Goal: Task Accomplishment & Management: Manage account settings

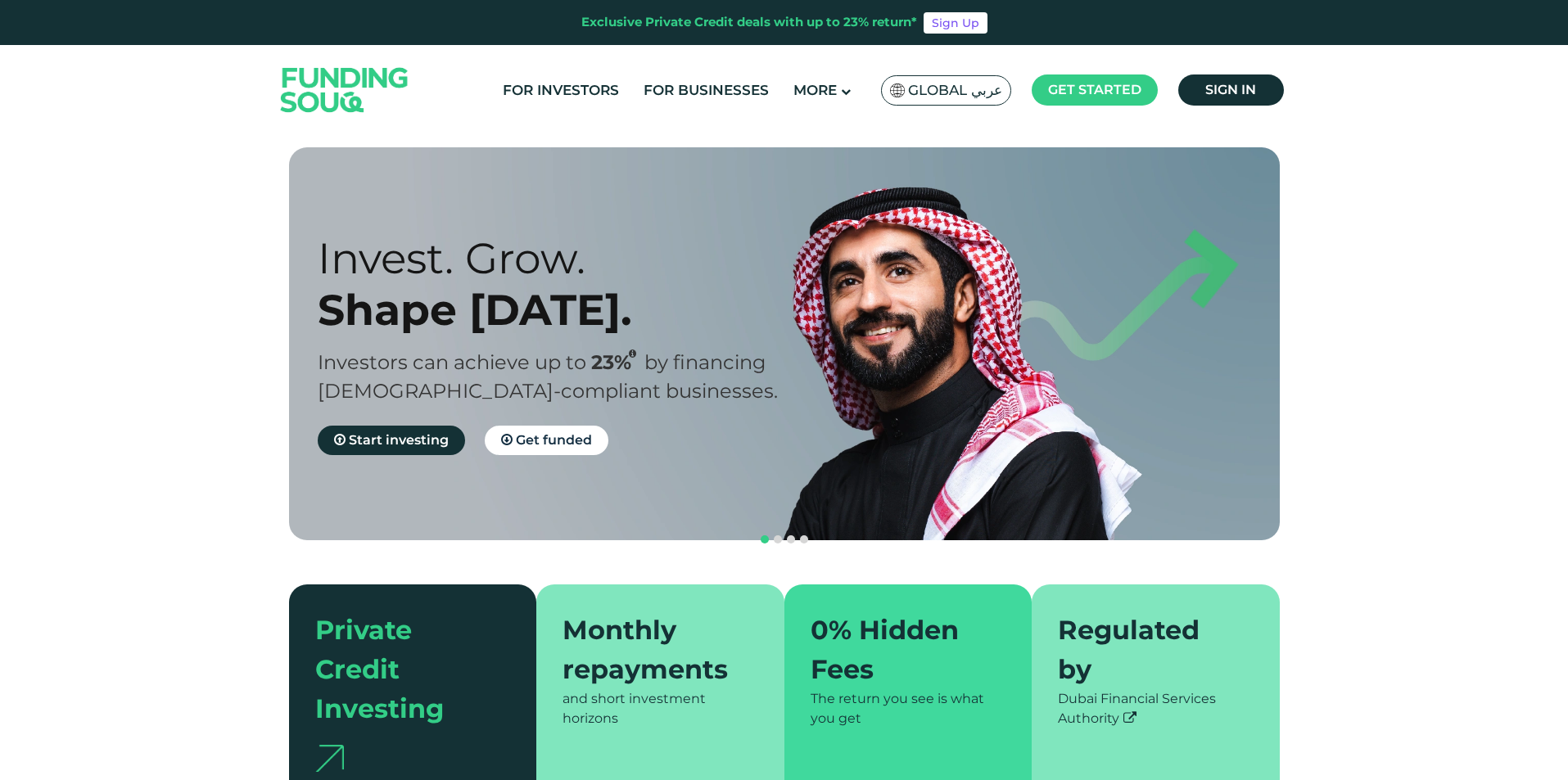
click at [949, 92] on span "Global عربي" at bounding box center [955, 89] width 94 height 18
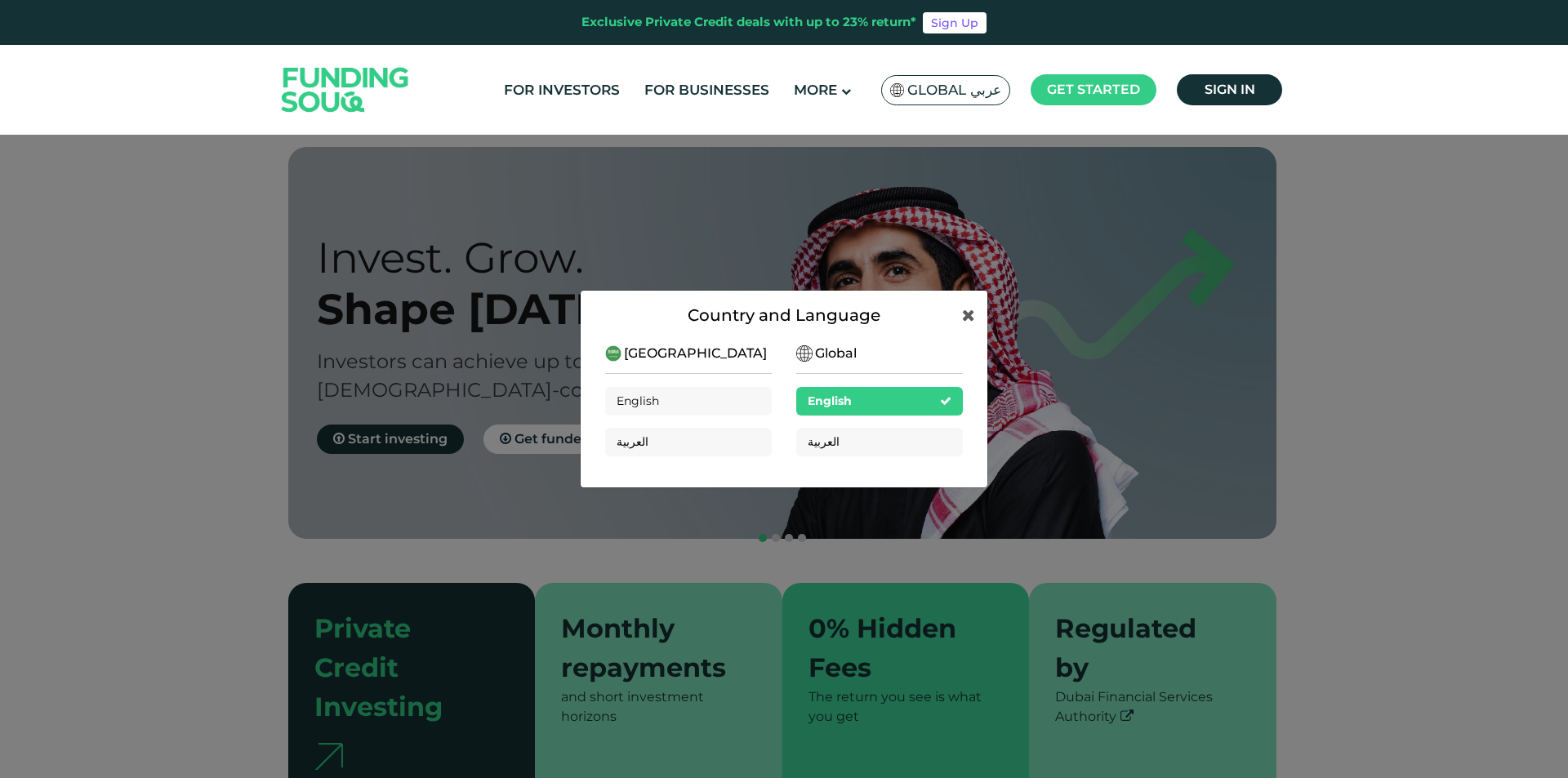
click at [896, 425] on div "Global English العربية" at bounding box center [879, 406] width 166 height 125
click at [868, 438] on div "العربية" at bounding box center [879, 442] width 166 height 29
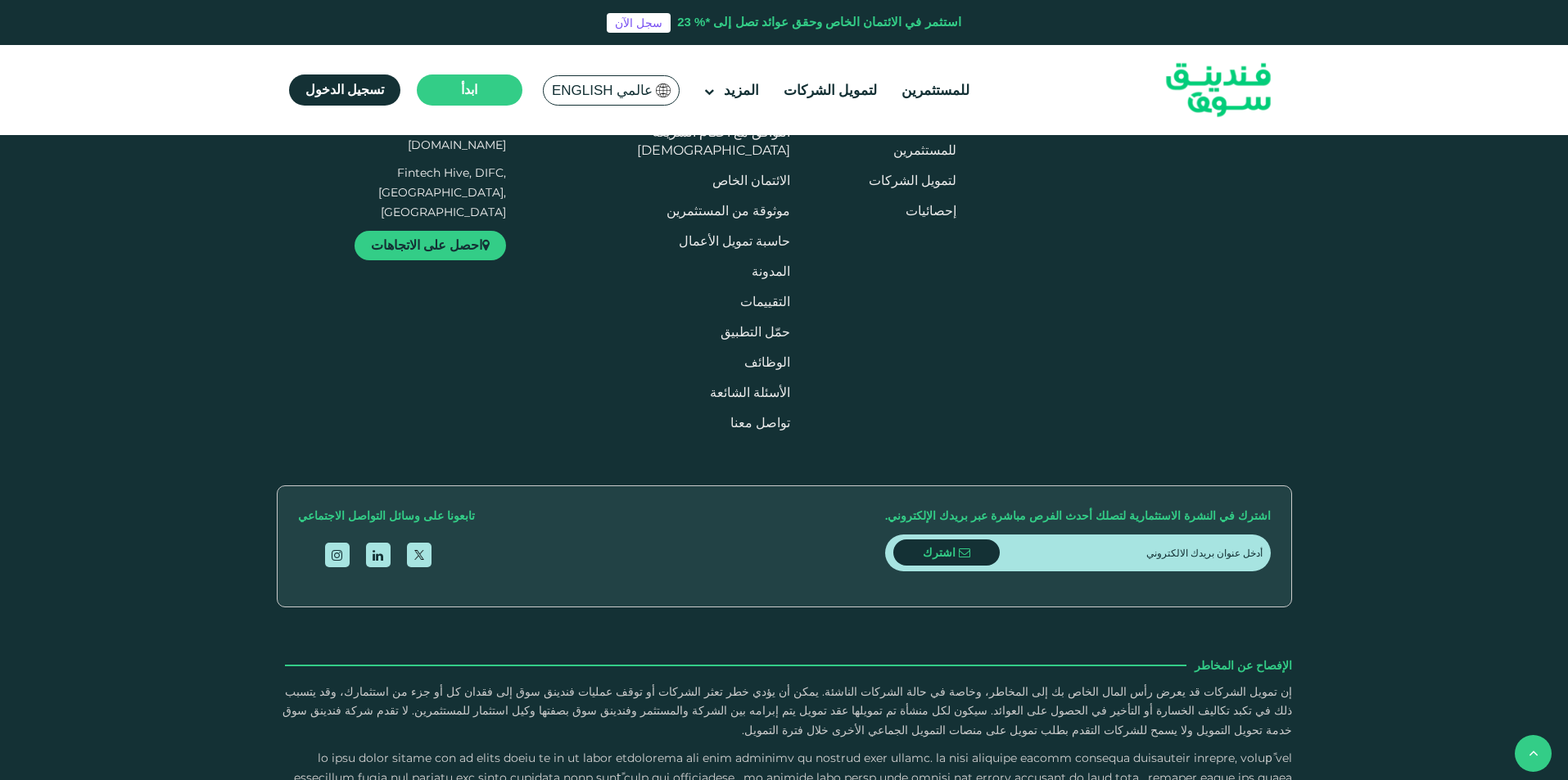
scroll to position [2210, 0]
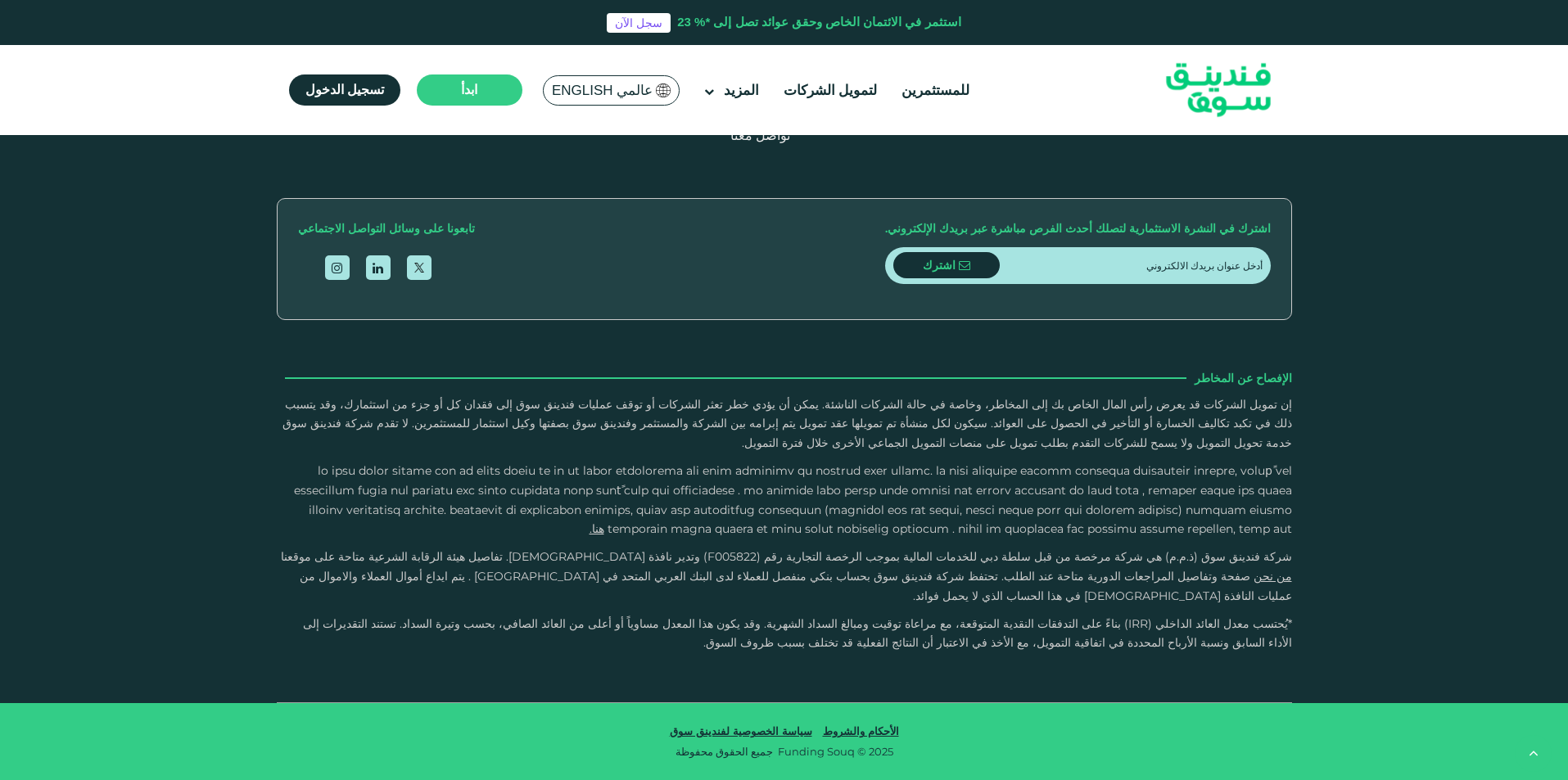
type tc-range-slider "4"
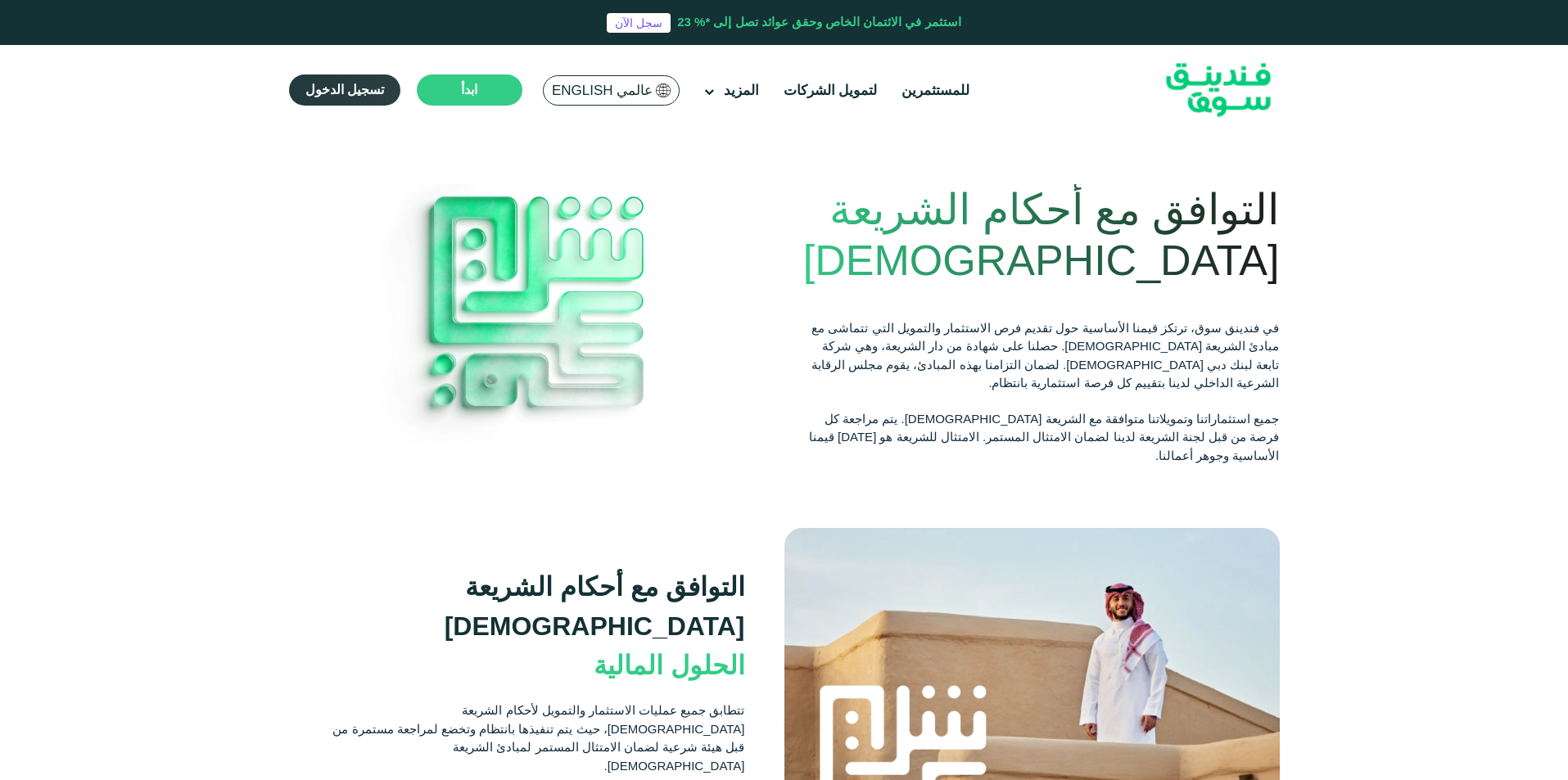
click at [321, 93] on span "تسجيل الدخول" at bounding box center [345, 89] width 79 height 14
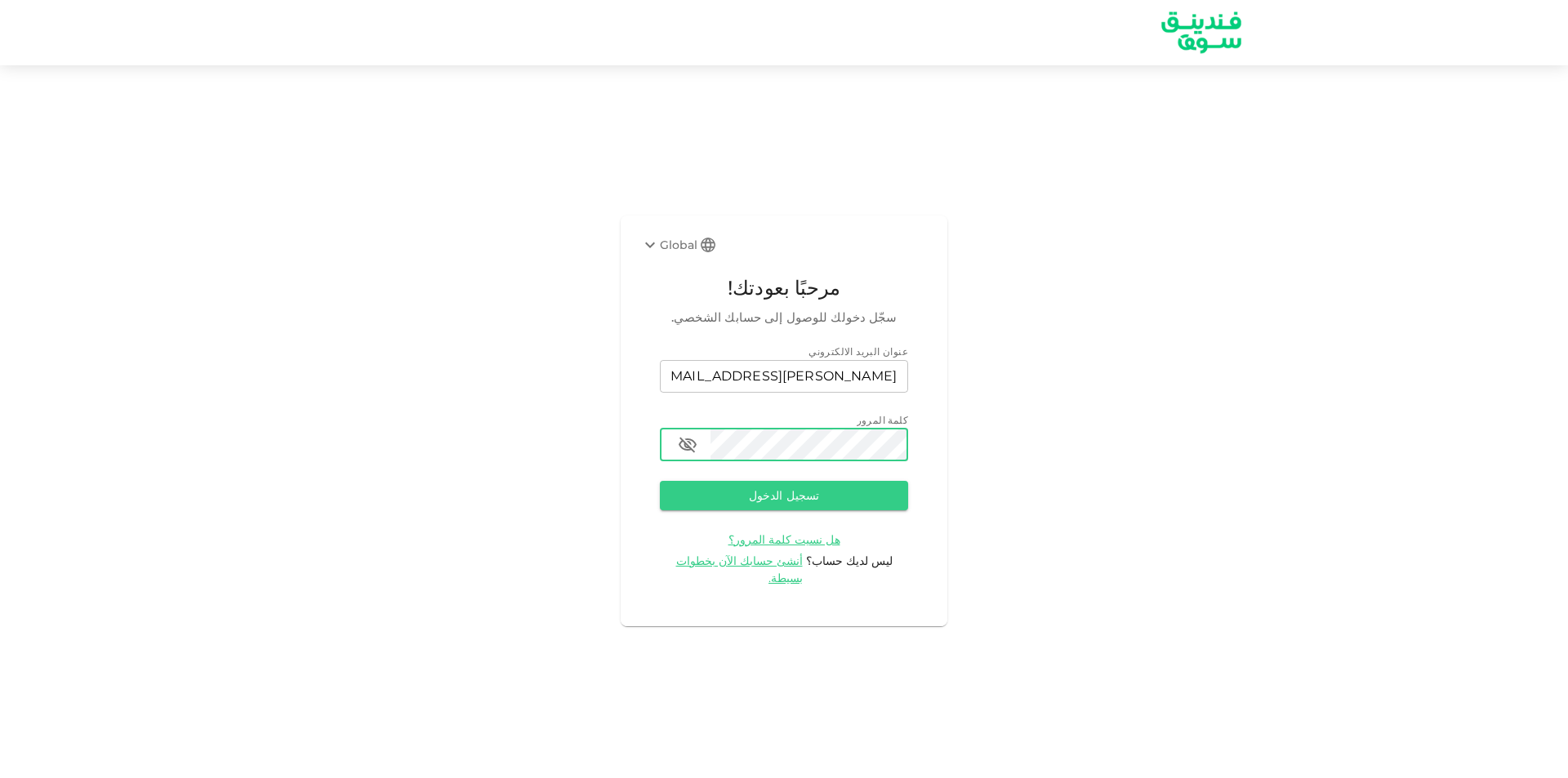
click at [660, 481] on button "تسجيل الدخول" at bounding box center [784, 496] width 248 height 30
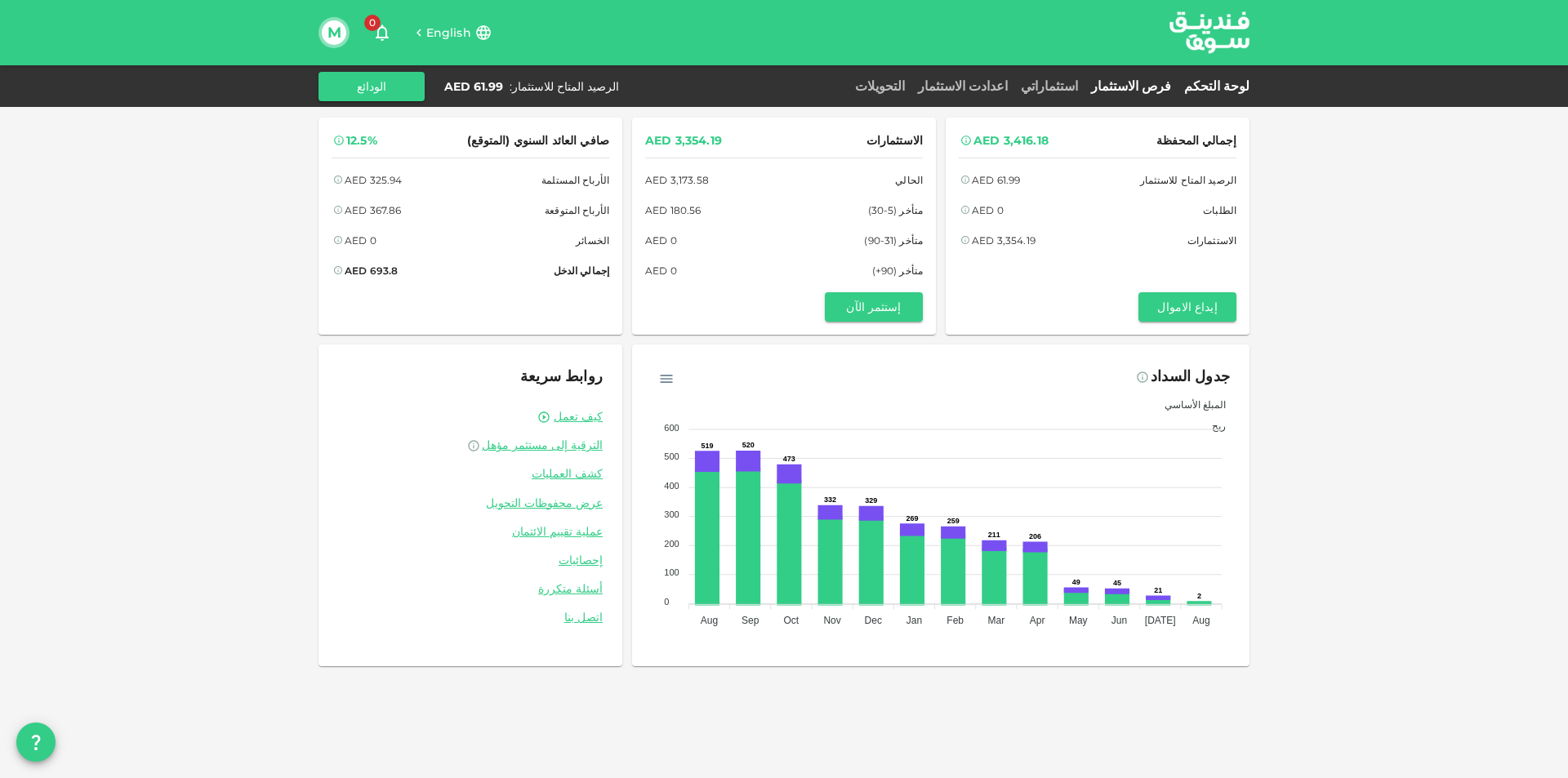
click at [1144, 82] on link "فرص الاستثمار" at bounding box center [1130, 87] width 93 height 16
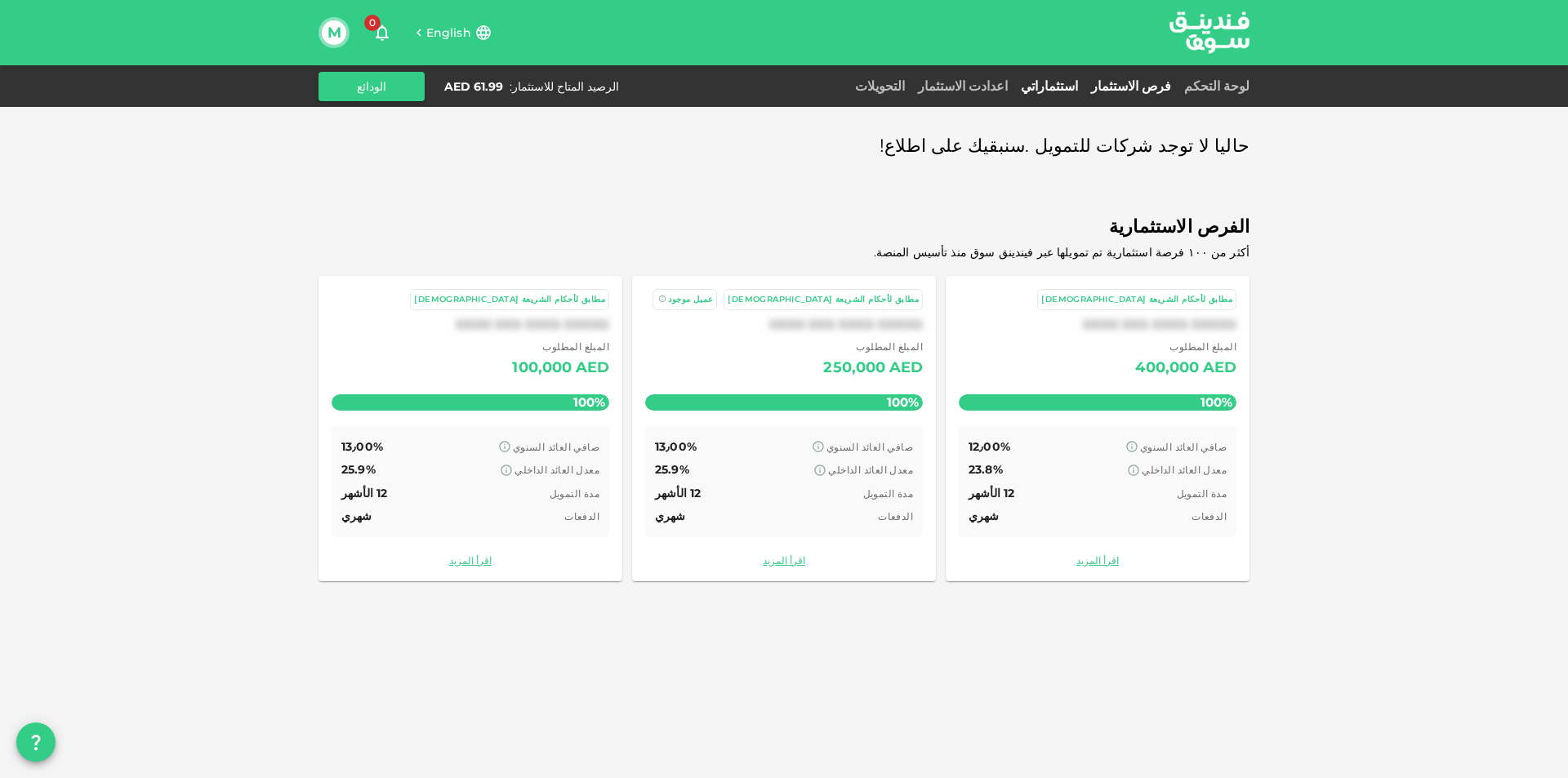
click at [1084, 86] on link "استثماراتي" at bounding box center [1049, 87] width 70 height 16
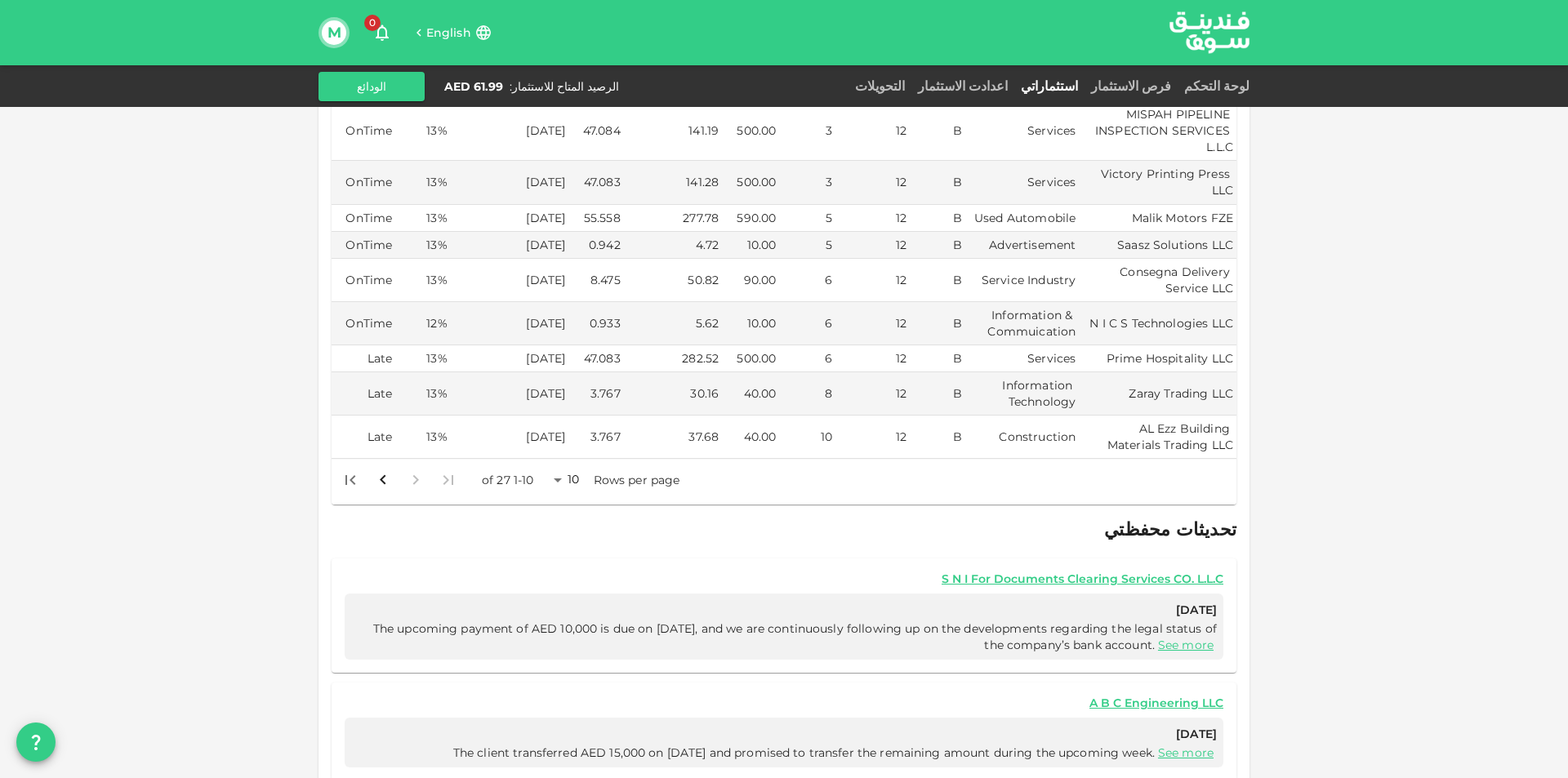
scroll to position [245, 0]
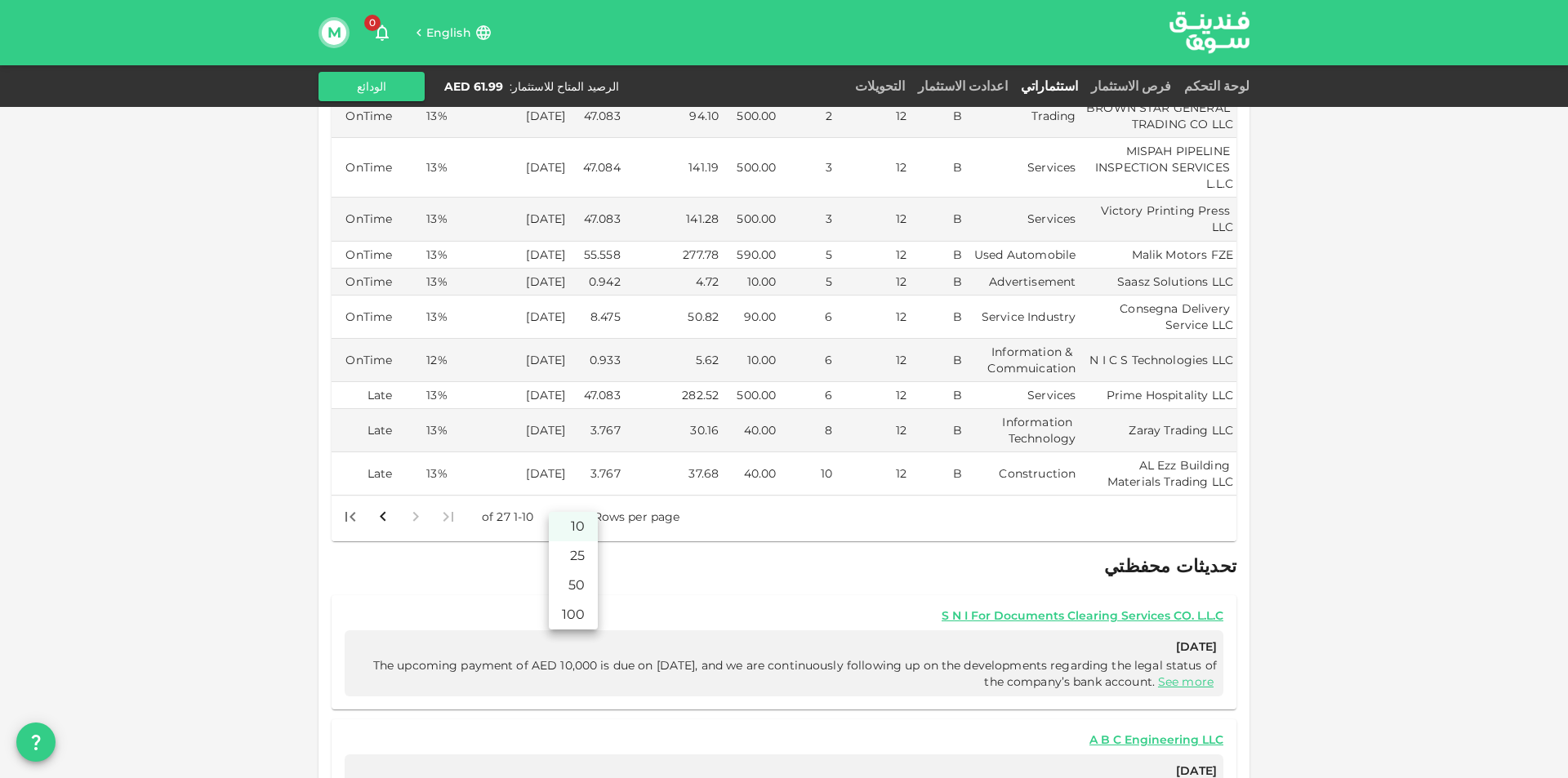
click at [562, 497] on body "English 0 M لوحة التحكم فرص الاستثمار استثماراتي اعدادت الاستثمار التحويلات الر…" at bounding box center [784, 389] width 1568 height 778
click at [572, 590] on li "50" at bounding box center [573, 585] width 49 height 30
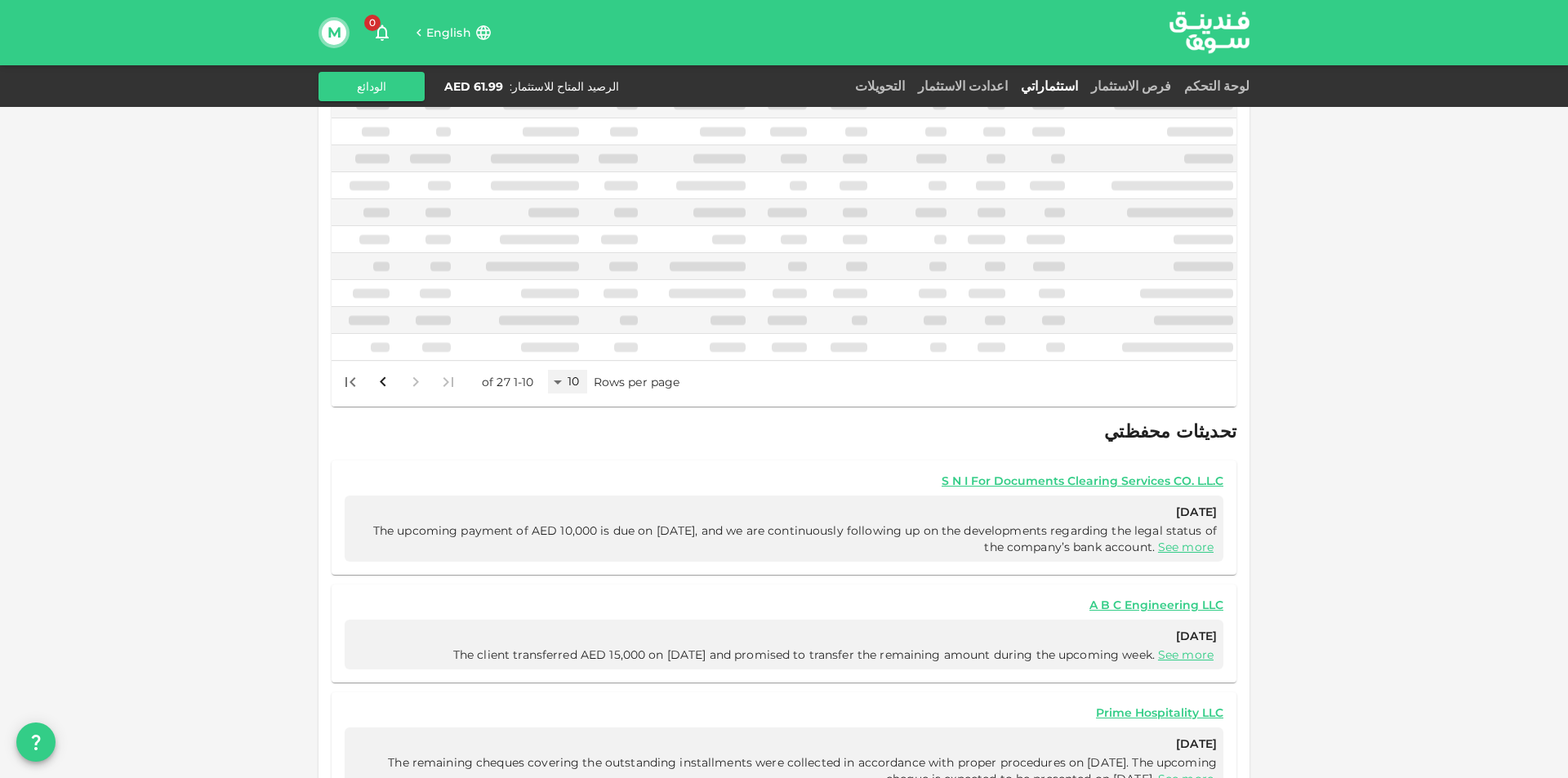
type input "50"
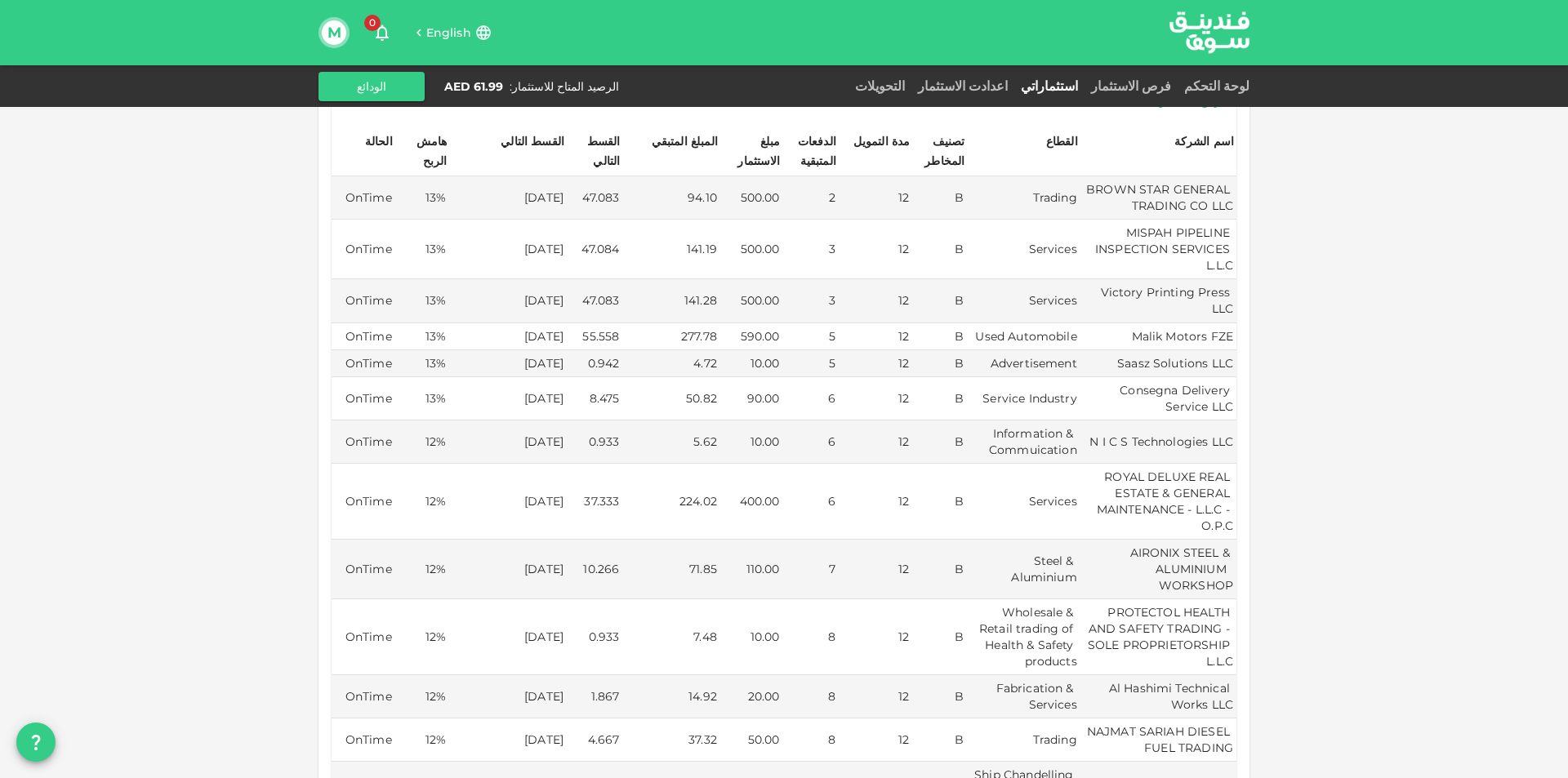
scroll to position [0, 0]
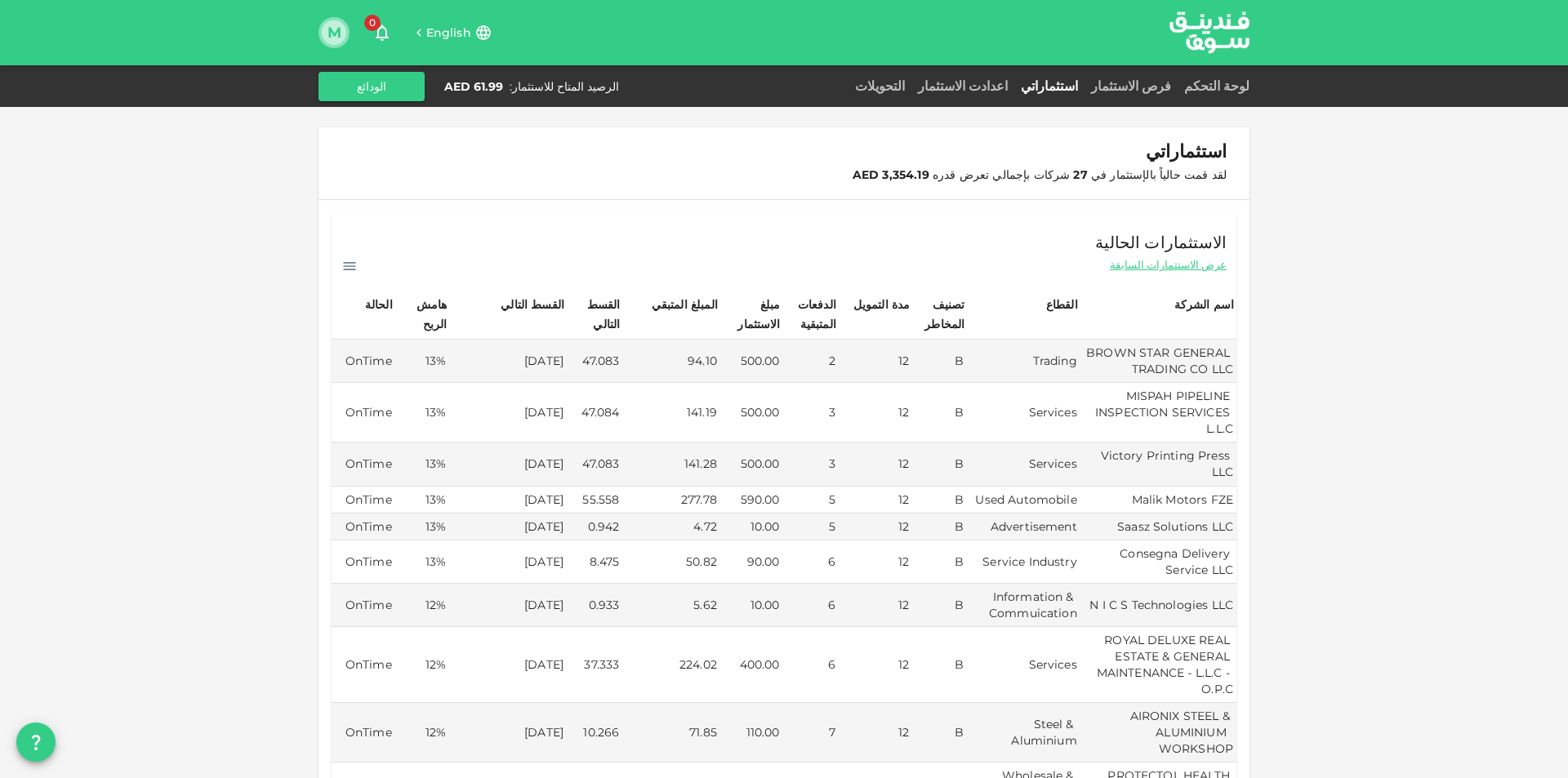
click at [335, 25] on button "M" at bounding box center [334, 32] width 24 height 25
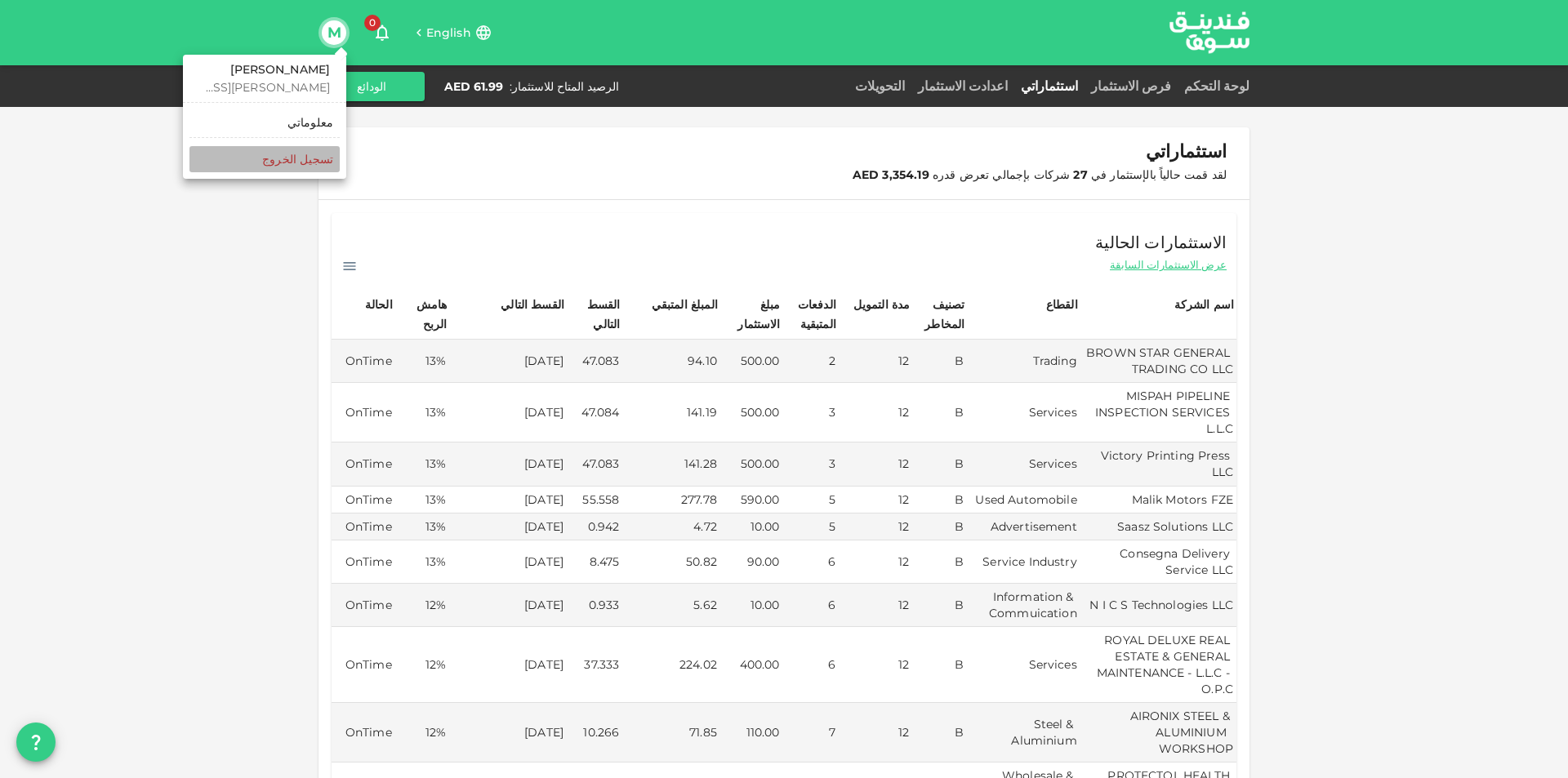
click at [316, 154] on div "‏تسجيل الخروج" at bounding box center [298, 159] width 71 height 17
